Goal: Information Seeking & Learning: Learn about a topic

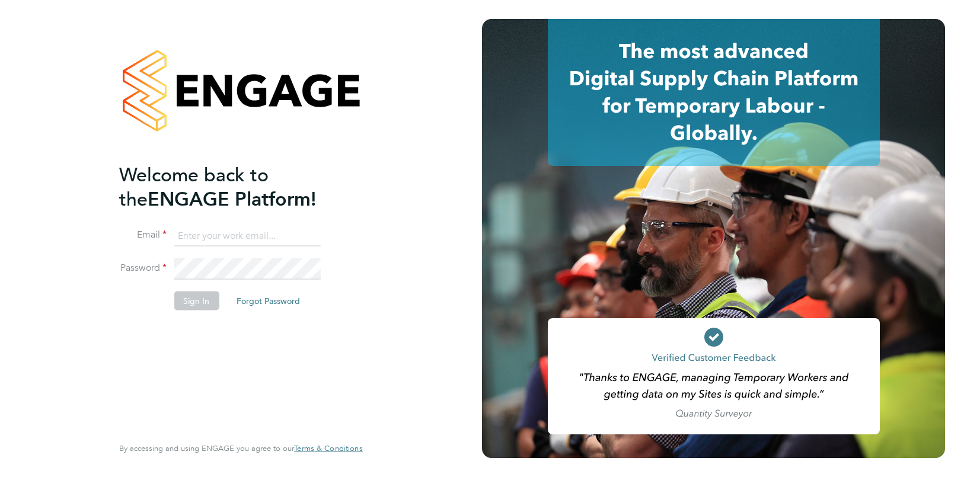
type input "angelina@tr2rec.com"
click at [191, 304] on button "Sign In" at bounding box center [196, 300] width 45 height 19
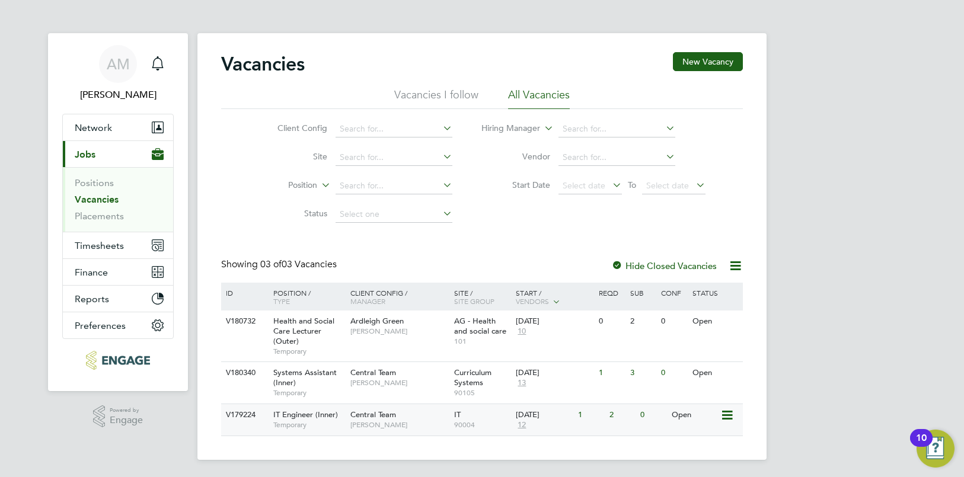
click at [384, 422] on span "[PERSON_NAME]" at bounding box center [400, 425] width 98 height 9
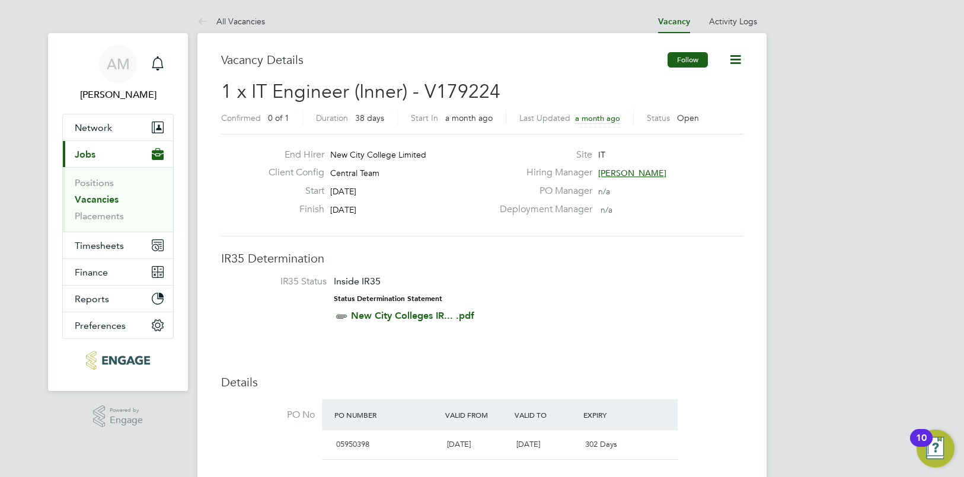
click at [690, 62] on button "Follow" at bounding box center [688, 59] width 40 height 15
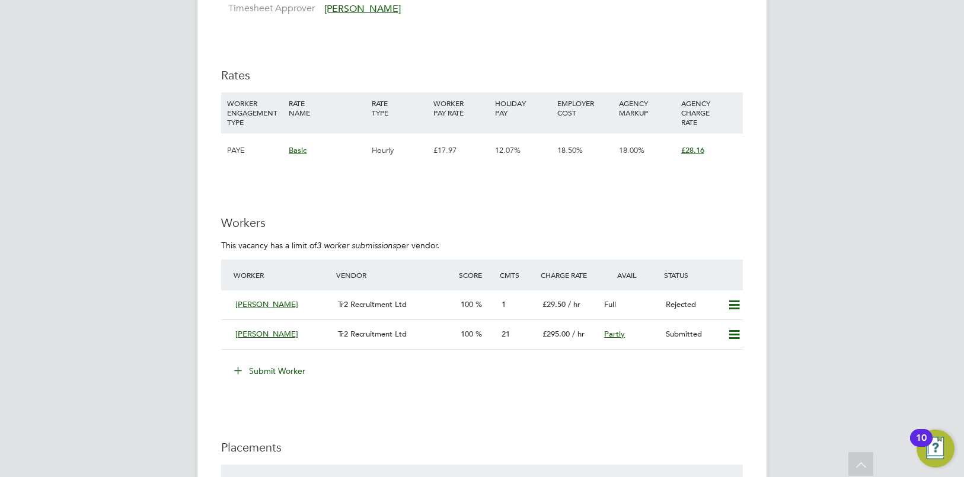
scroll to position [1735, 0]
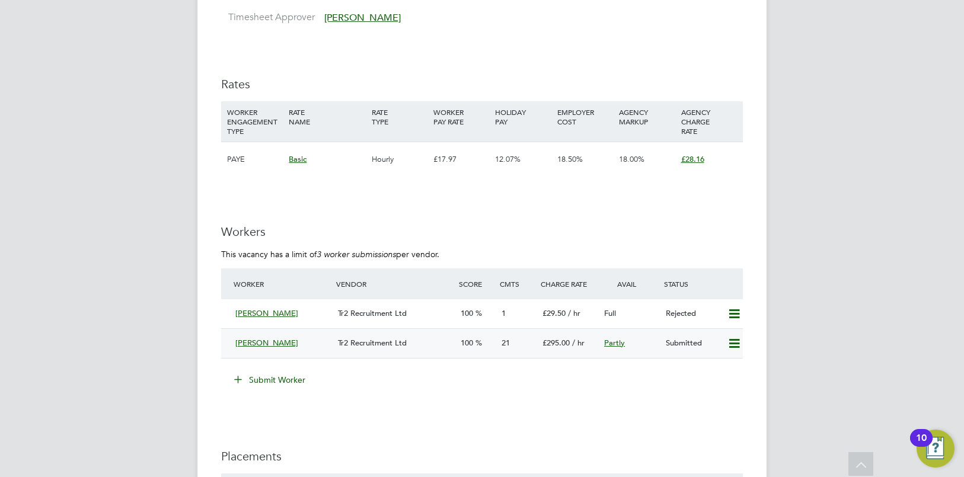
click at [397, 340] on span "Tr2 Recruitment Ltd" at bounding box center [372, 343] width 69 height 10
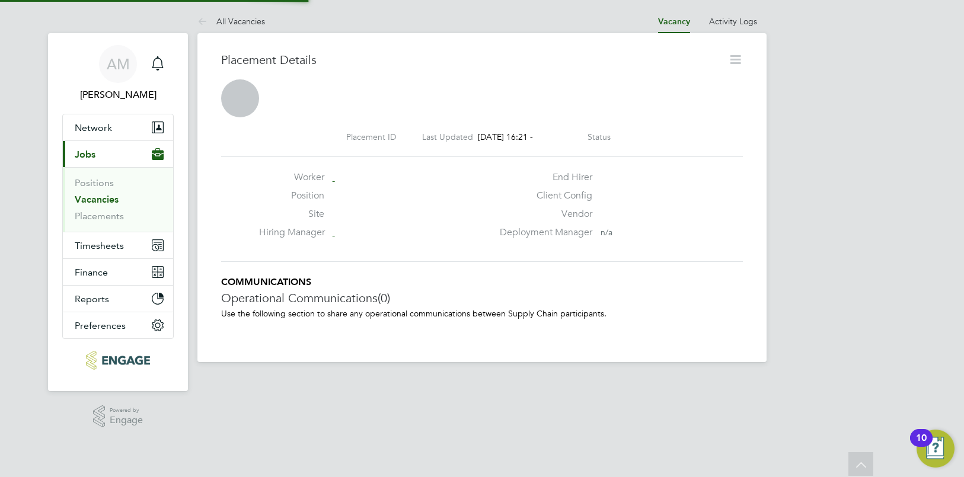
scroll to position [6, 6]
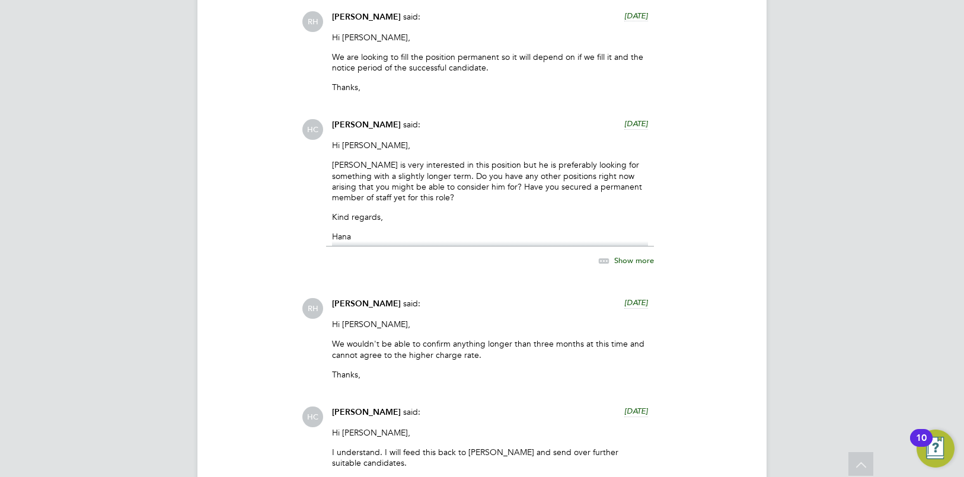
click at [607, 254] on icon at bounding box center [604, 261] width 15 height 15
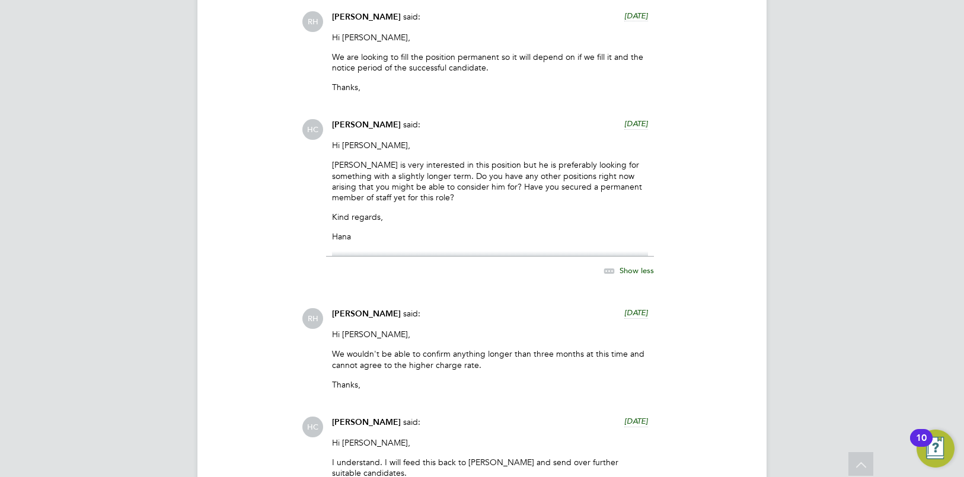
click at [609, 264] on icon at bounding box center [609, 271] width 15 height 15
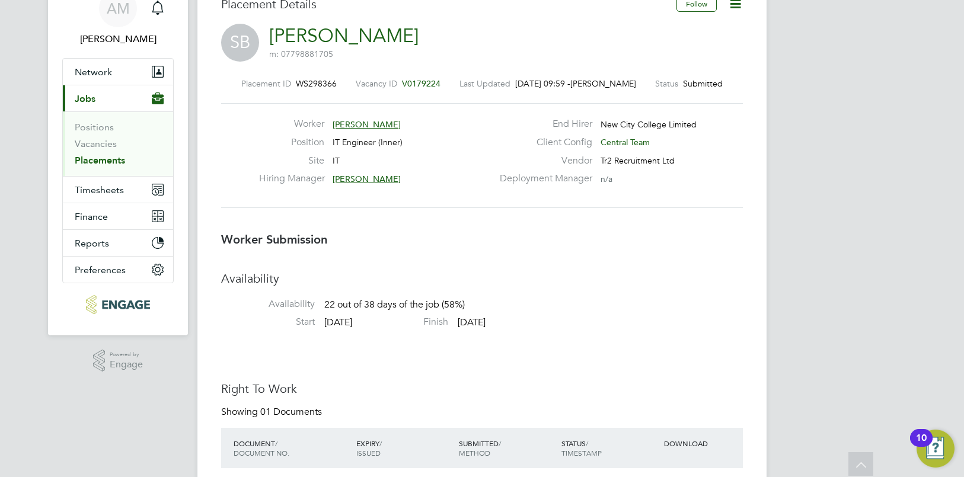
scroll to position [53, 0]
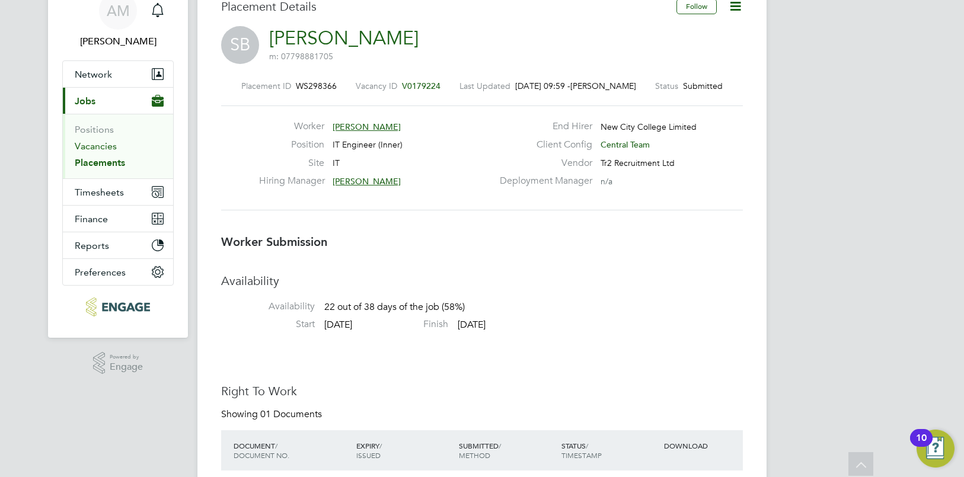
click at [84, 148] on link "Vacancies" at bounding box center [96, 146] width 42 height 11
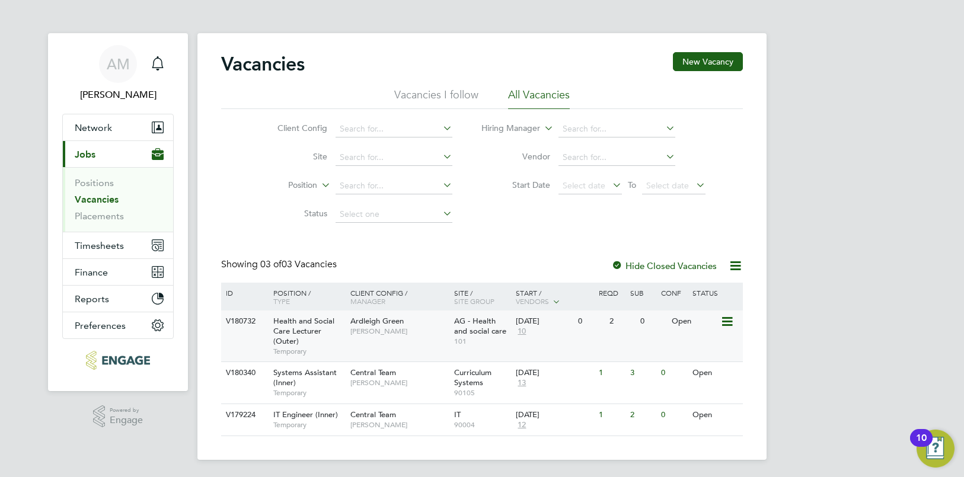
scroll to position [2, 0]
click at [285, 329] on span "Health and Social Care Lecturer (Outer)" at bounding box center [303, 329] width 61 height 30
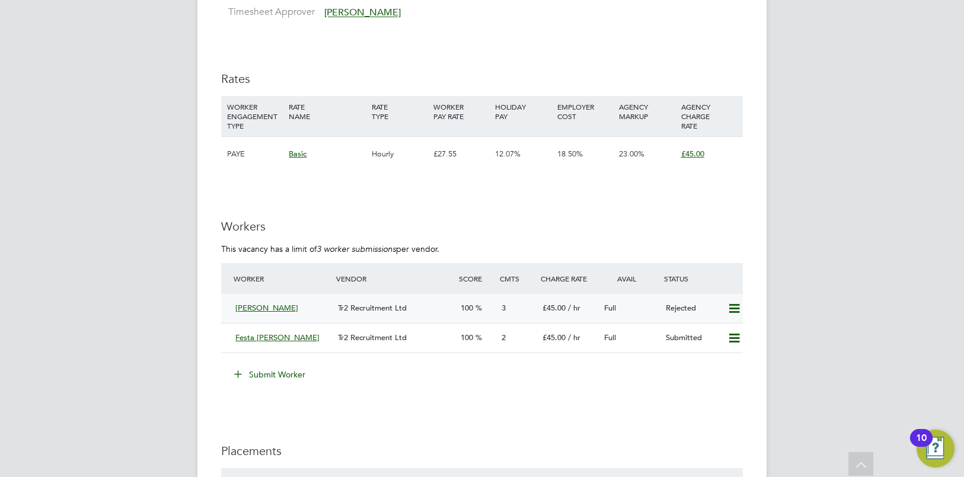
scroll to position [1714, 0]
click at [630, 307] on div "Full" at bounding box center [631, 310] width 62 height 20
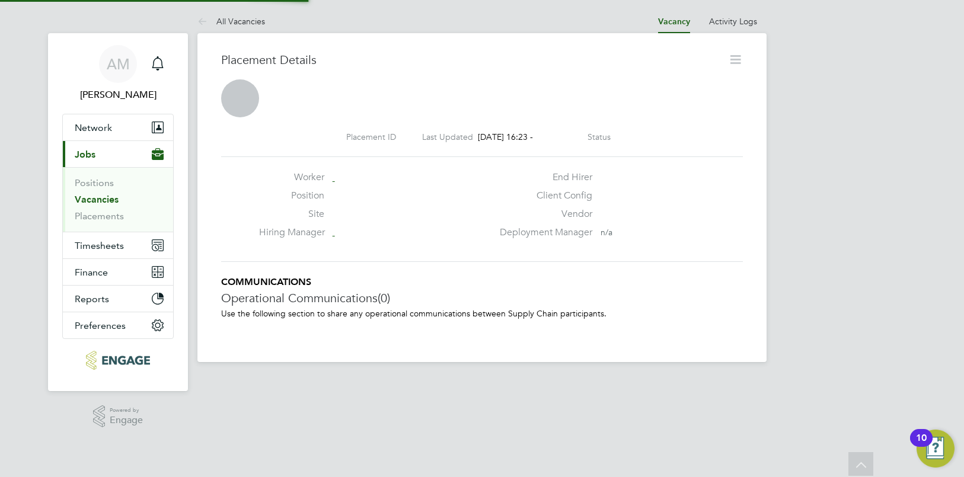
scroll to position [6, 6]
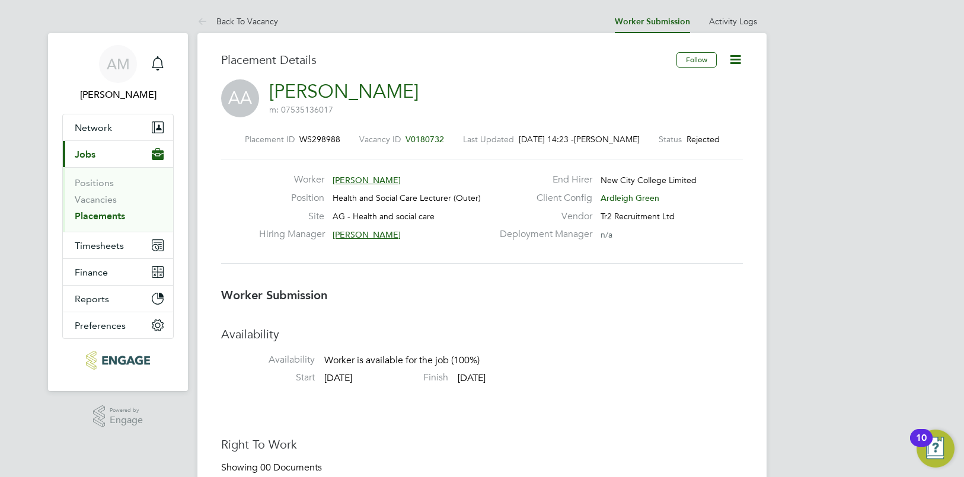
click at [377, 178] on span "[PERSON_NAME]" at bounding box center [367, 180] width 68 height 11
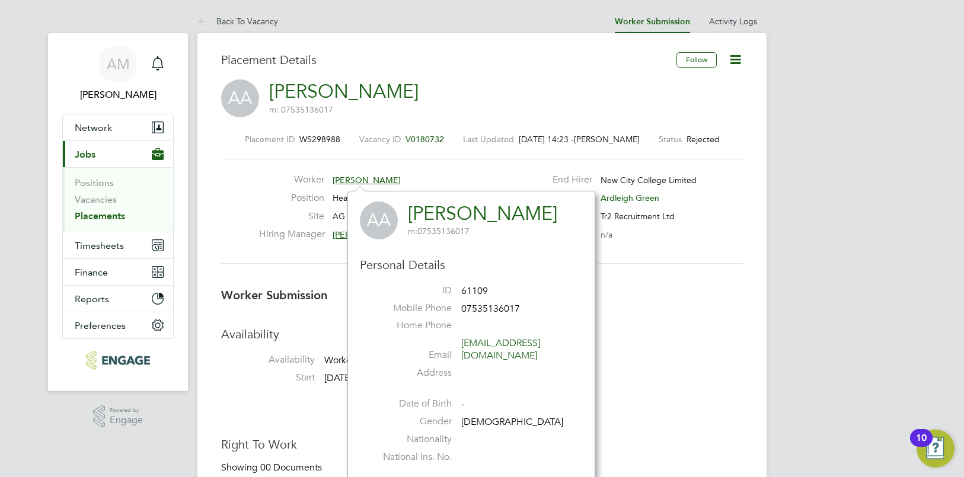
click at [302, 237] on label "Hiring Manager" at bounding box center [291, 234] width 65 height 12
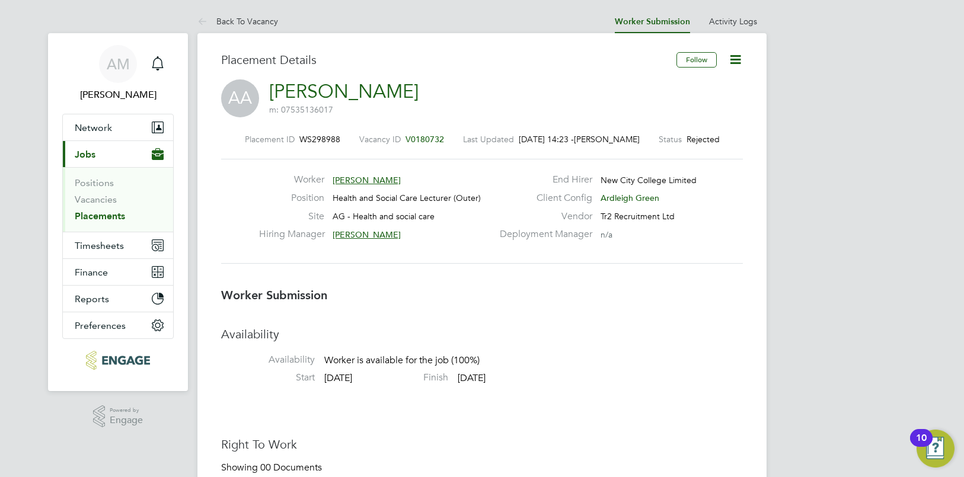
click at [346, 232] on span "[PERSON_NAME]" at bounding box center [367, 235] width 68 height 11
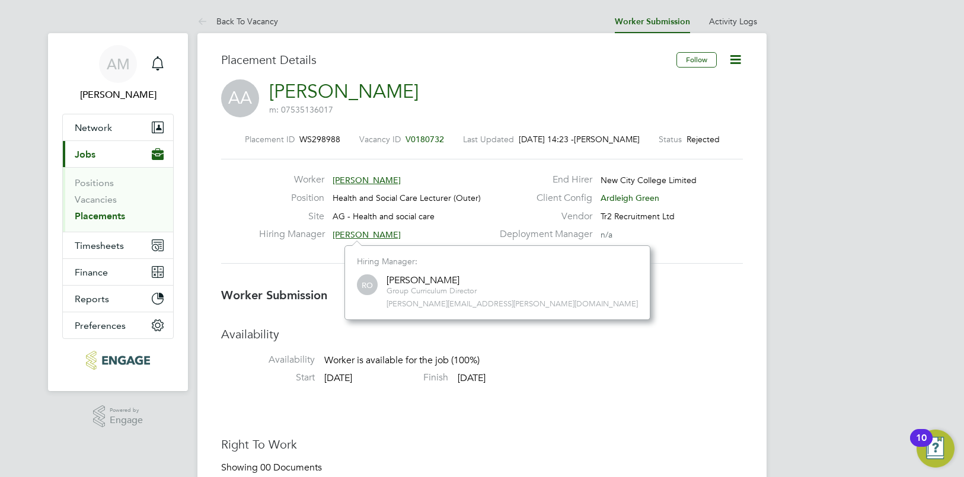
click at [323, 257] on div "Worker [PERSON_NAME] Position Health and Social Care Lecturer (Outer) Site AG -…" at bounding box center [482, 211] width 522 height 105
